Goal: Information Seeking & Learning: Learn about a topic

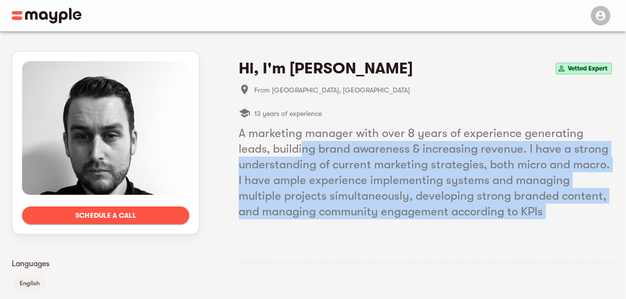
drag, startPoint x: 268, startPoint y: 148, endPoint x: 491, endPoint y: 236, distance: 240.2
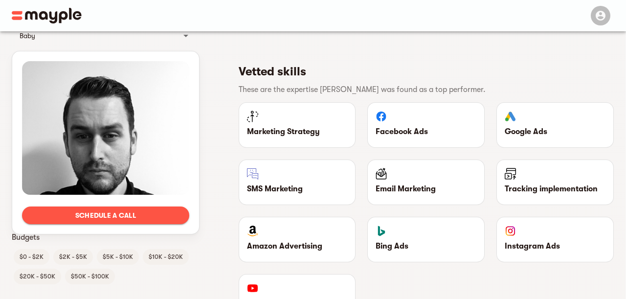
scroll to position [436, 0]
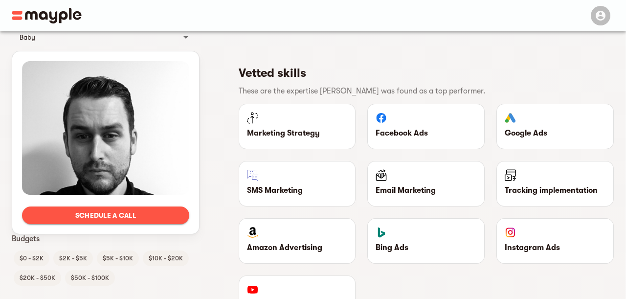
click at [327, 196] on div "SMS Marketing" at bounding box center [297, 183] width 116 height 44
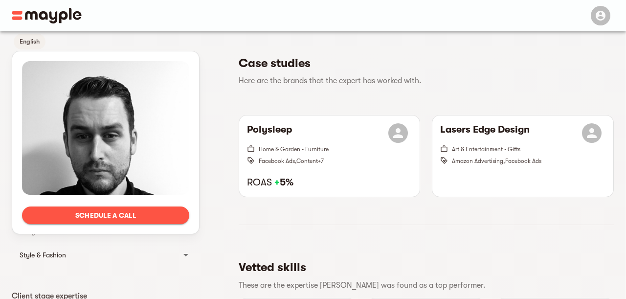
scroll to position [0, 0]
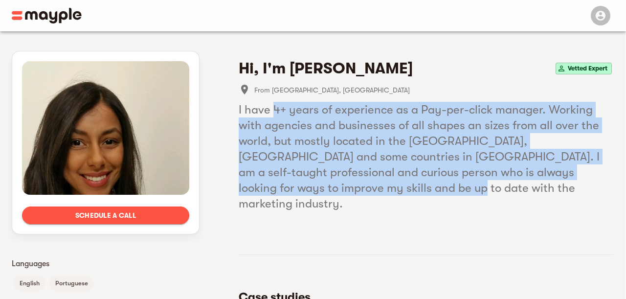
drag, startPoint x: 272, startPoint y: 116, endPoint x: 340, endPoint y: 184, distance: 96.1
click at [340, 184] on h5 "I have 4+ years of experience as a Pay-per-click manager. Working with agencies…" at bounding box center [426, 157] width 375 height 110
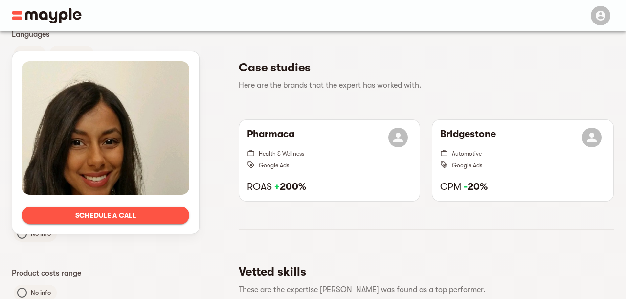
scroll to position [233, 0]
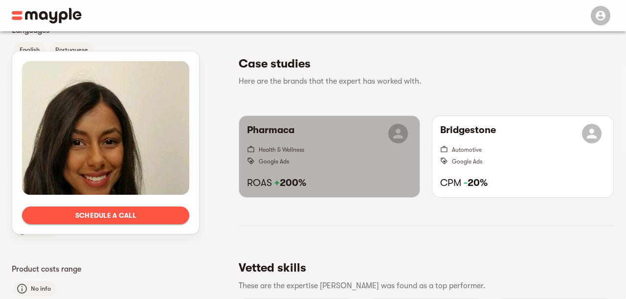
click at [296, 177] on strong "+ 200%" at bounding box center [290, 182] width 32 height 11
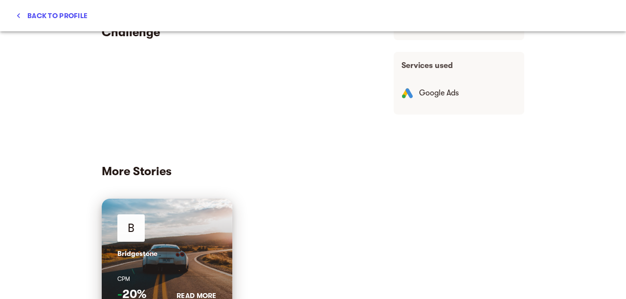
scroll to position [393, 0]
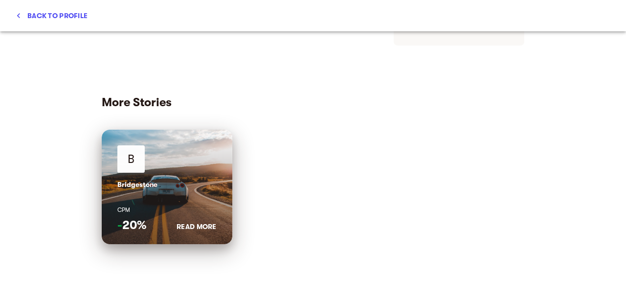
click at [163, 215] on p "CPM" at bounding box center [166, 209] width 99 height 15
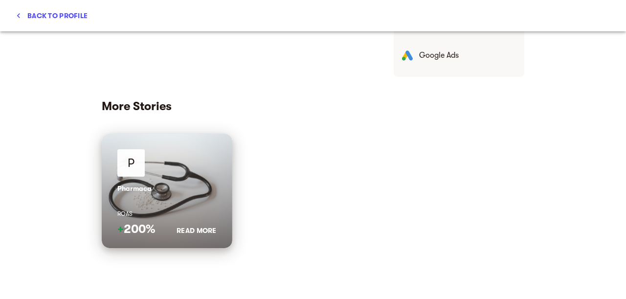
scroll to position [0, 0]
